Goal: Transaction & Acquisition: Purchase product/service

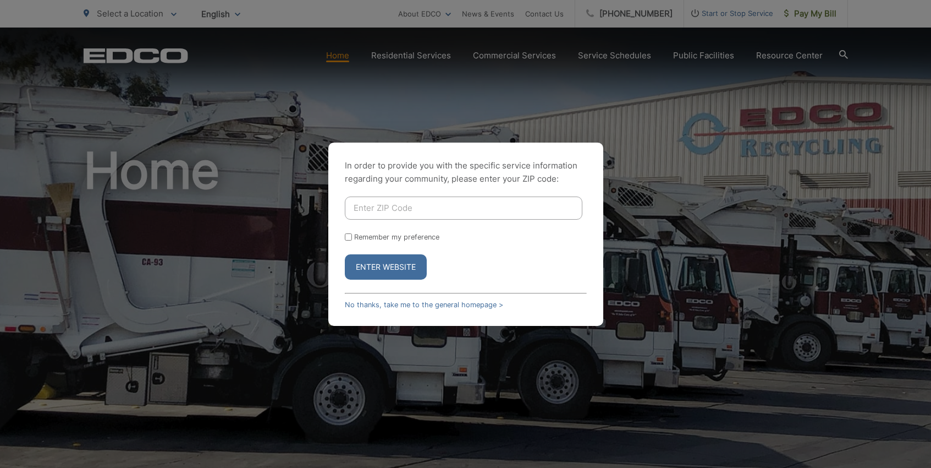
click at [175, 206] on div "In order to provide you with the specific service information regarding your co…" at bounding box center [465, 234] width 931 height 468
click at [408, 210] on input "Enter ZIP Code" at bounding box center [464, 207] width 238 height 23
type input "91950"
click at [372, 271] on button "Enter Website" at bounding box center [386, 266] width 82 height 25
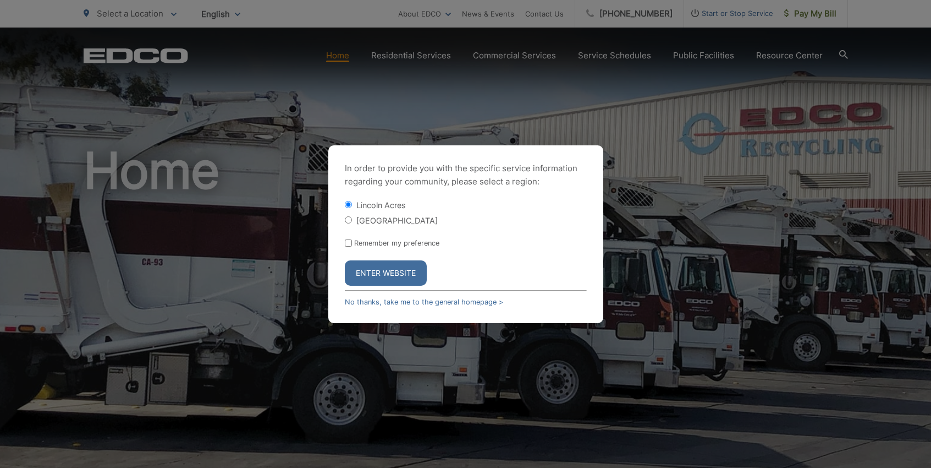
click at [348, 222] on input "[GEOGRAPHIC_DATA]" at bounding box center [348, 219] width 7 height 7
radio input "true"
click at [369, 262] on button "Enter Website" at bounding box center [386, 272] width 82 height 25
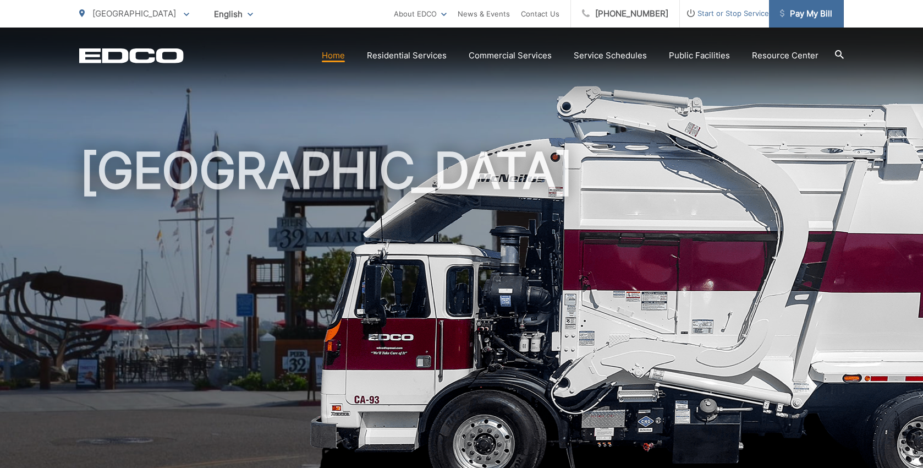
click at [812, 8] on span "Pay My Bill" at bounding box center [806, 13] width 52 height 13
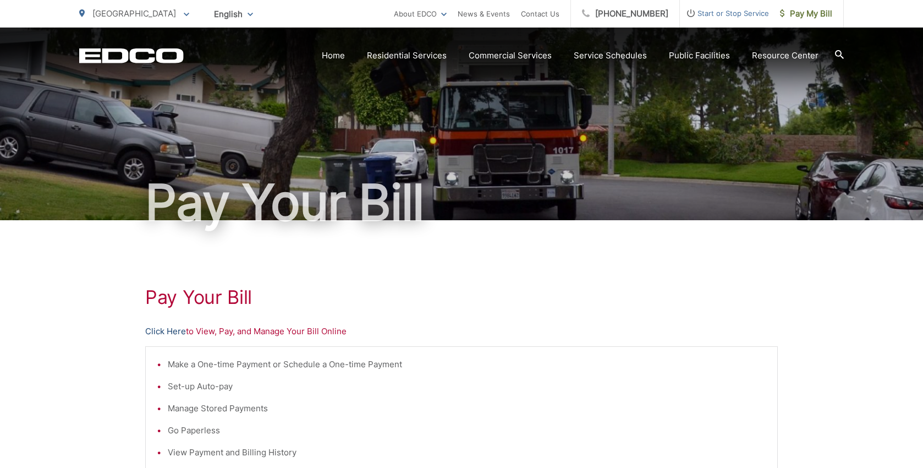
click at [155, 332] on link "Click Here" at bounding box center [165, 331] width 41 height 13
